Goal: Task Accomplishment & Management: Complete application form

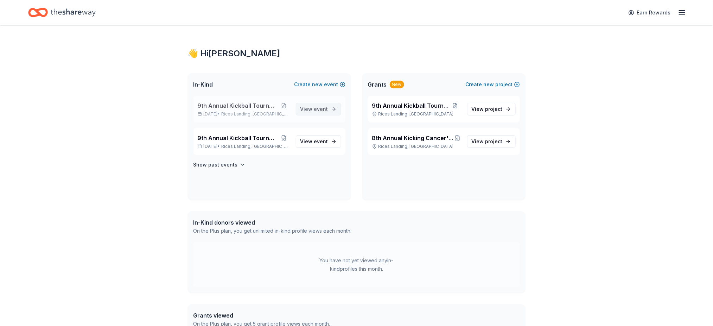
click at [319, 106] on span "event" at bounding box center [321, 109] width 14 height 6
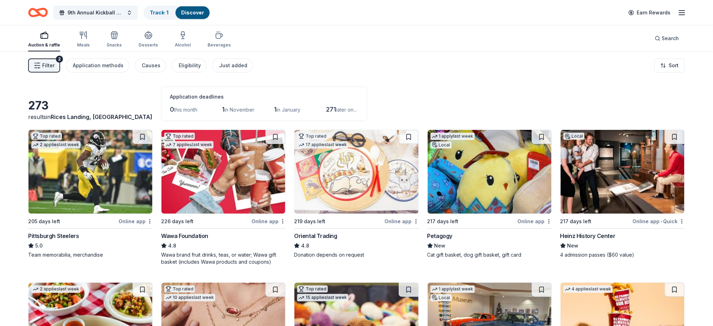
click at [271, 219] on div "Online app" at bounding box center [269, 221] width 34 height 9
click at [440, 236] on div "Petagogy" at bounding box center [440, 236] width 25 height 8
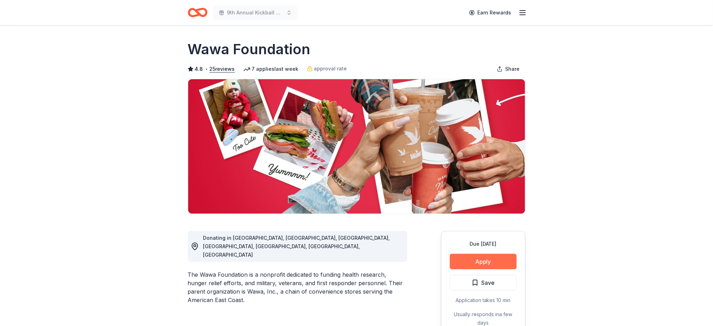
click at [493, 255] on button "Apply" at bounding box center [483, 261] width 67 height 15
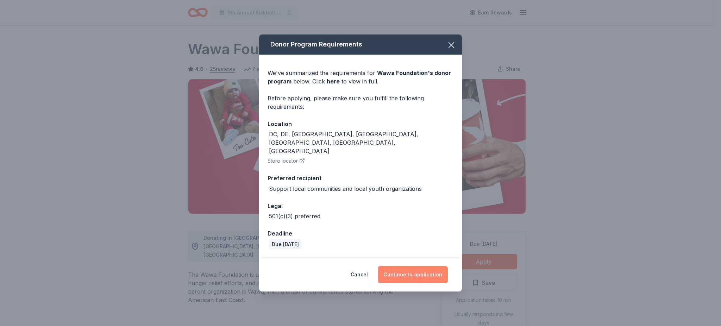
click at [415, 267] on button "Continue to application" at bounding box center [413, 274] width 70 height 17
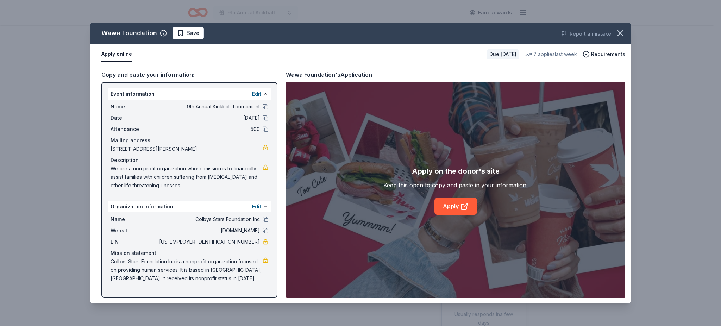
drag, startPoint x: 227, startPoint y: 285, endPoint x: 120, endPoint y: 139, distance: 181.1
click at [120, 139] on div "Event information Edit Name 9th Annual Kickball Tournament Date 05/15/26 Attend…" at bounding box center [189, 190] width 176 height 216
drag, startPoint x: 159, startPoint y: 103, endPoint x: 291, endPoint y: 19, distance: 156.5
click at [291, 19] on div "Wawa Foundation Save Report a mistake Apply online Due in 226 days 7 applies la…" at bounding box center [360, 163] width 721 height 326
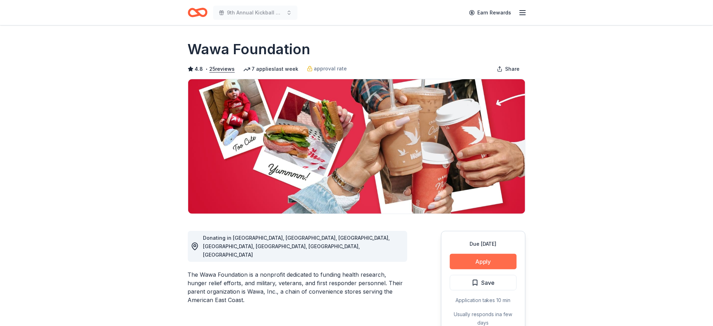
click at [472, 261] on button "Apply" at bounding box center [483, 261] width 67 height 15
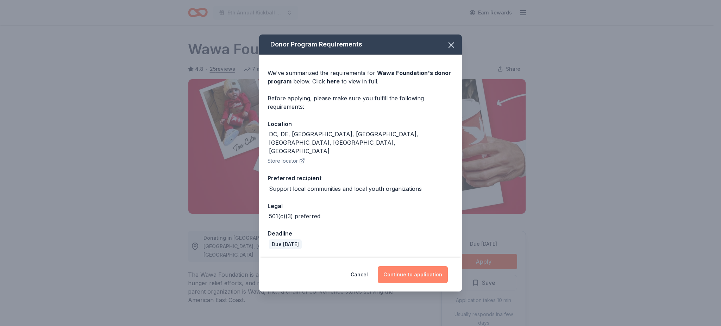
click at [404, 271] on button "Continue to application" at bounding box center [413, 274] width 70 height 17
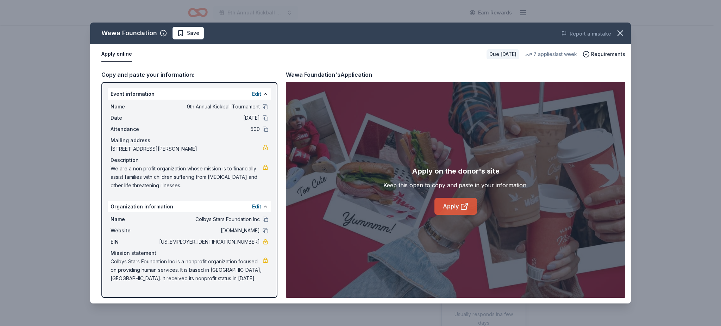
click at [450, 203] on link "Apply" at bounding box center [455, 206] width 43 height 17
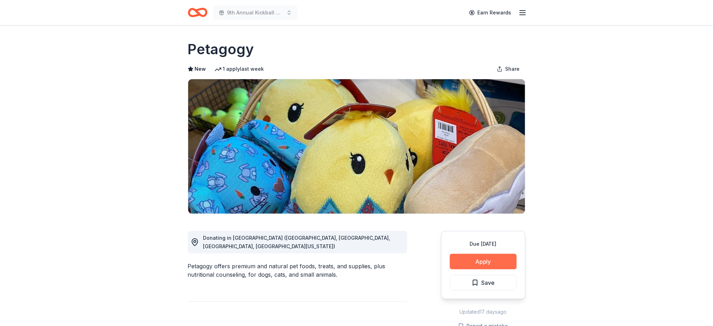
click at [494, 255] on button "Apply" at bounding box center [483, 261] width 67 height 15
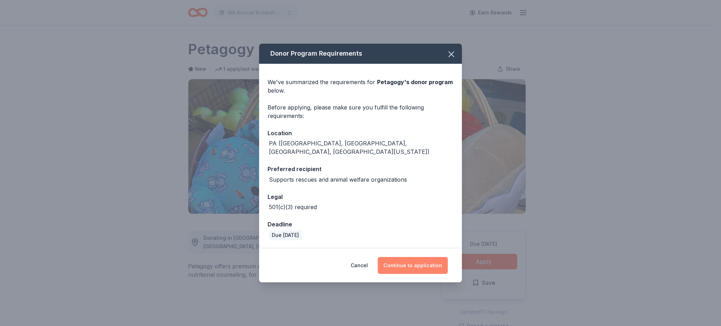
click at [436, 261] on button "Continue to application" at bounding box center [413, 265] width 70 height 17
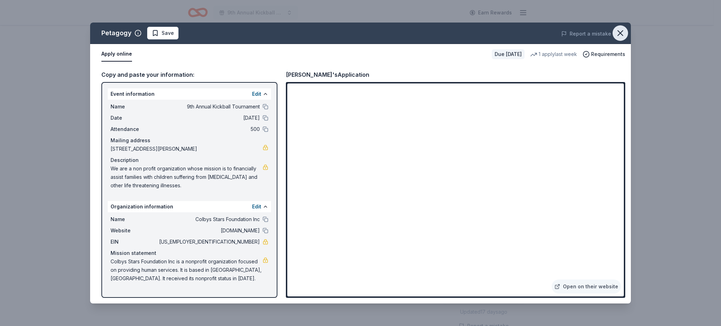
click at [622, 32] on icon "button" at bounding box center [620, 33] width 10 height 10
